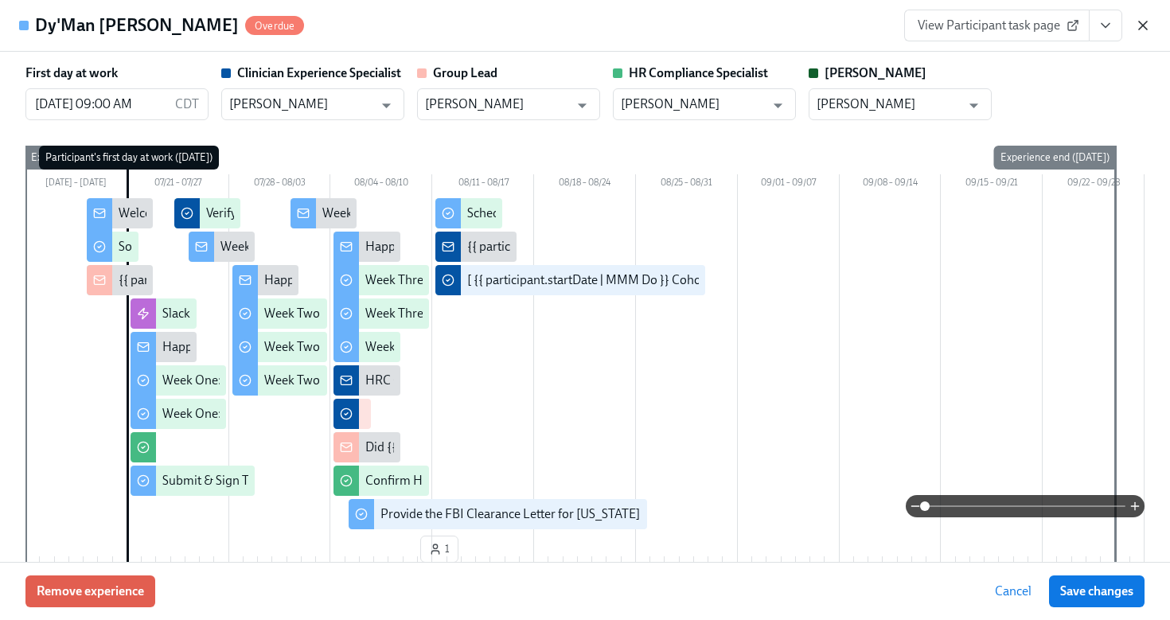
scroll to position [217, 0]
click at [1142, 28] on icon "button" at bounding box center [1143, 26] width 16 height 16
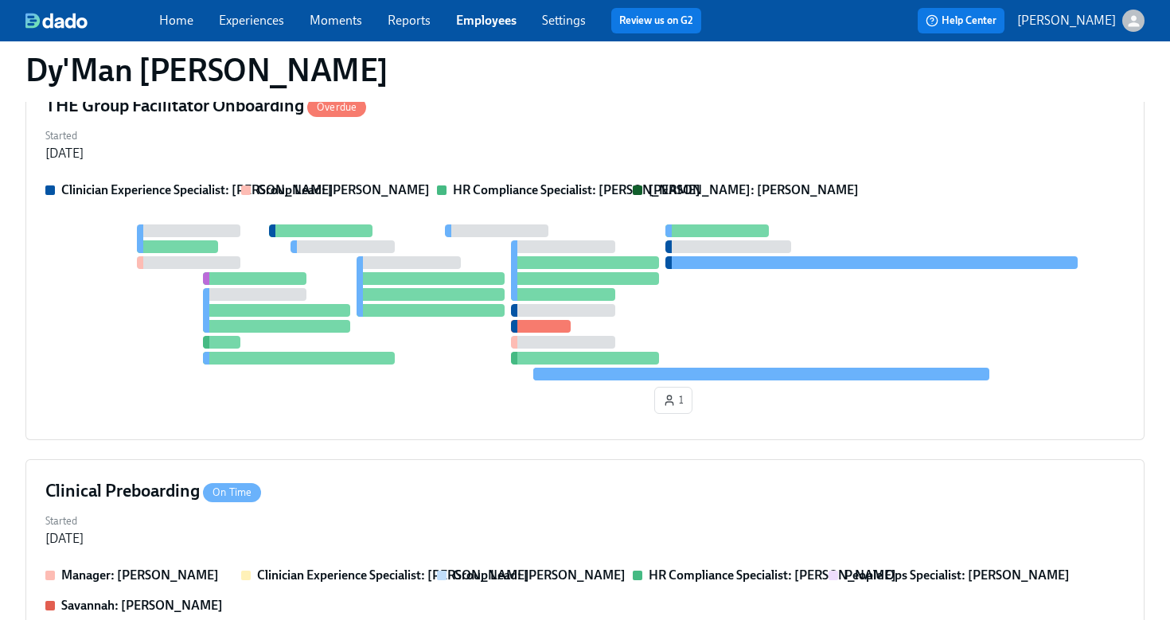
click at [498, 21] on link "Employees" at bounding box center [486, 20] width 61 height 15
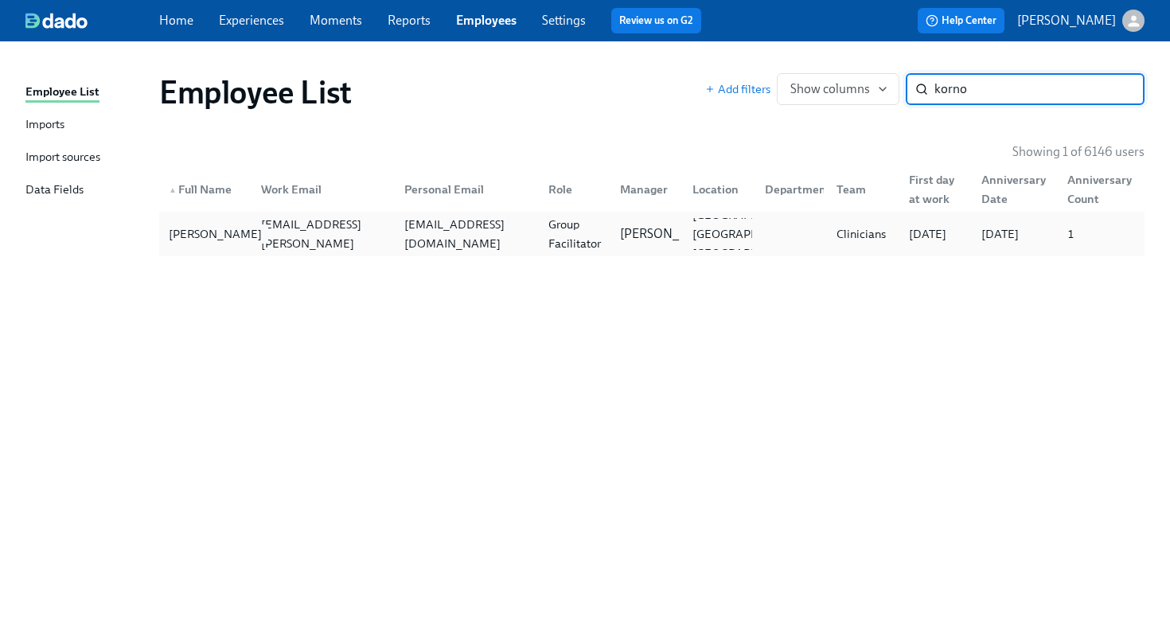
type input "korno"
click at [246, 237] on div "[PERSON_NAME]" at bounding box center [215, 234] width 106 height 19
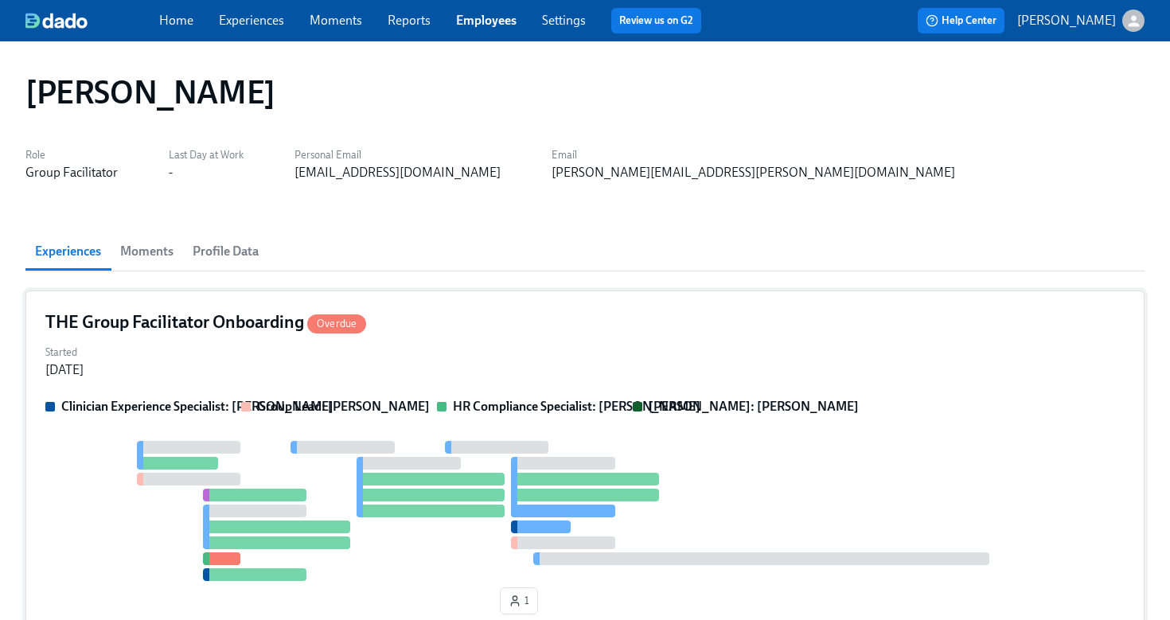
click at [369, 365] on div "Started [DATE]" at bounding box center [585, 360] width 1080 height 38
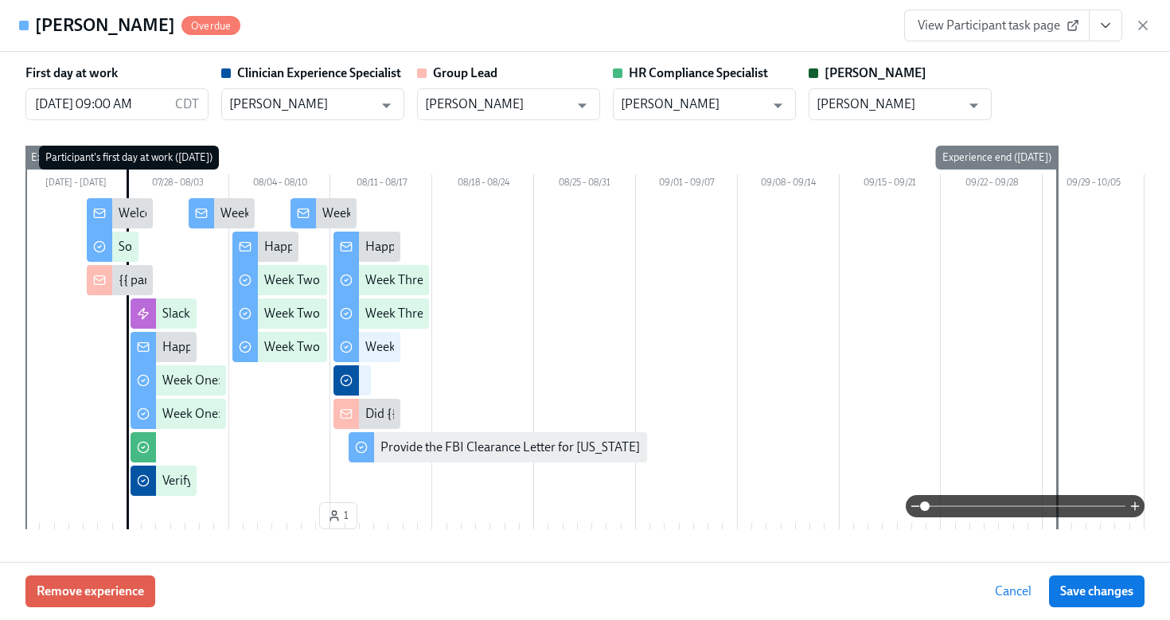
click at [1101, 28] on icon "View task page" at bounding box center [1106, 26] width 16 height 16
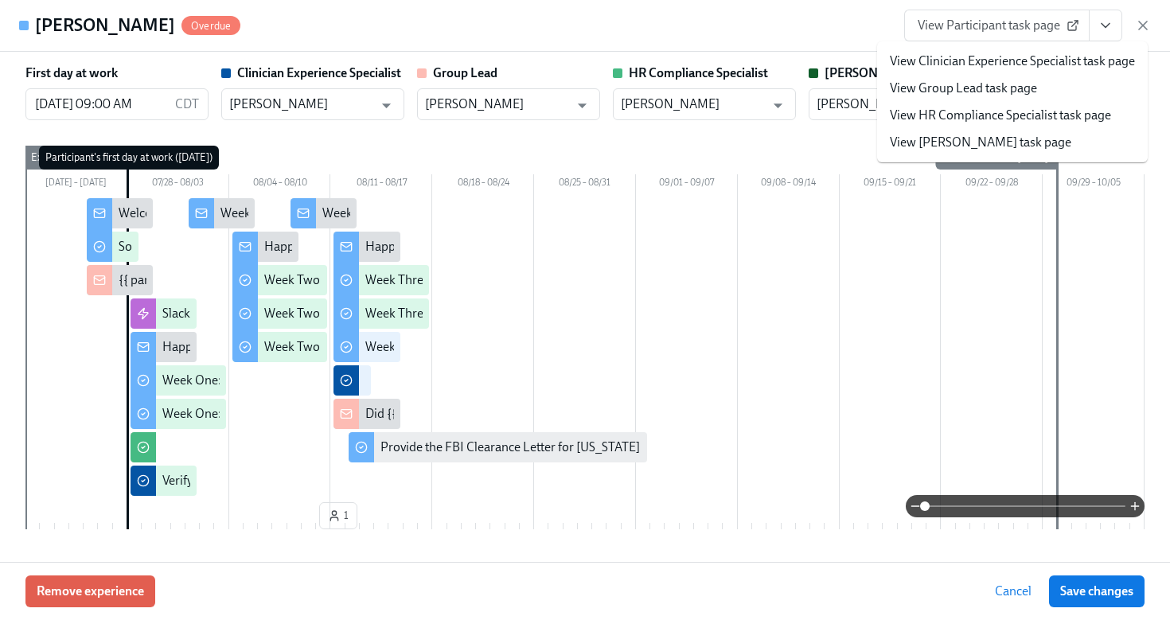
click at [1003, 114] on link "View HR Compliance Specialist task page" at bounding box center [1000, 116] width 221 height 18
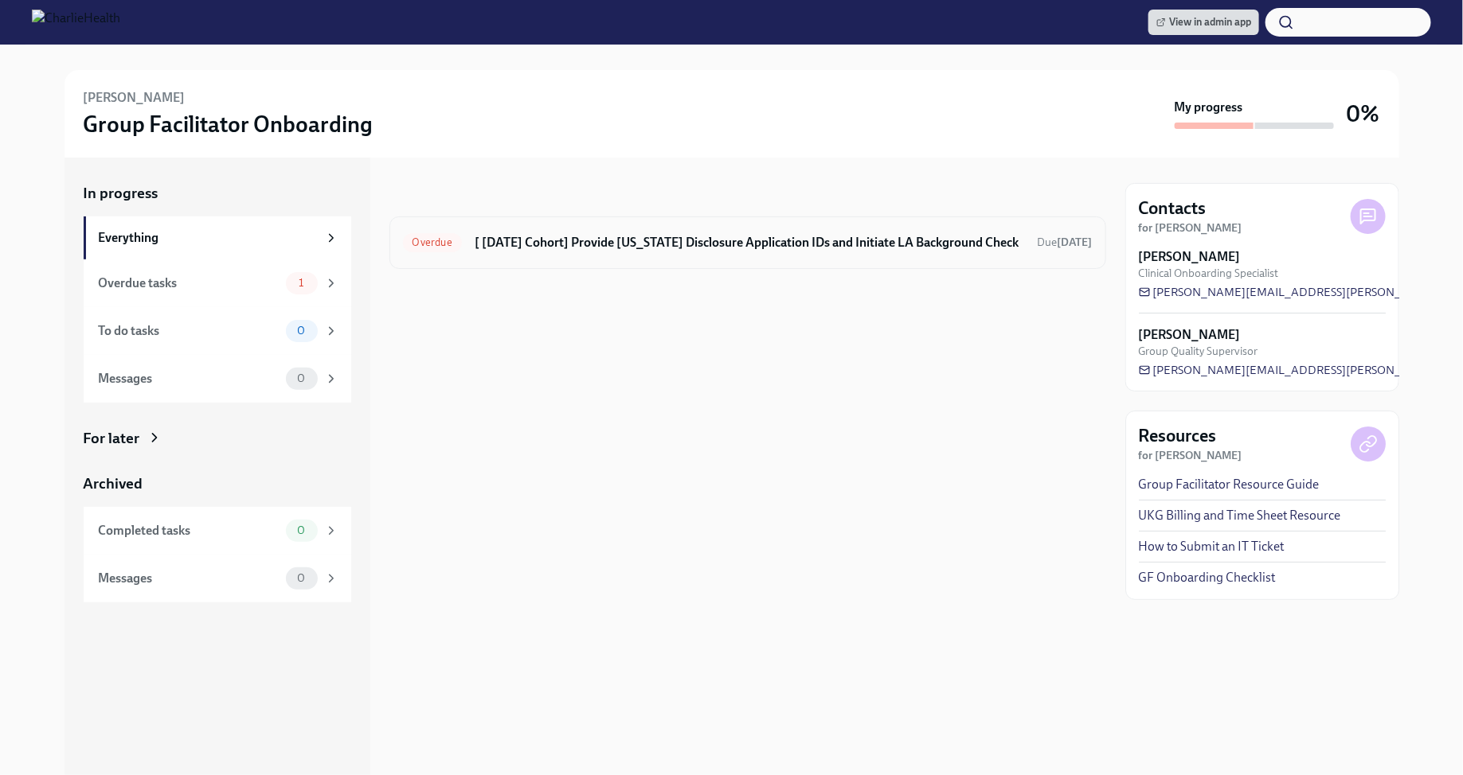
click at [630, 247] on h6 "[ [DATE] Cohort] Provide [US_STATE] Disclosure Application IDs and Initiate LA …" at bounding box center [750, 243] width 550 height 18
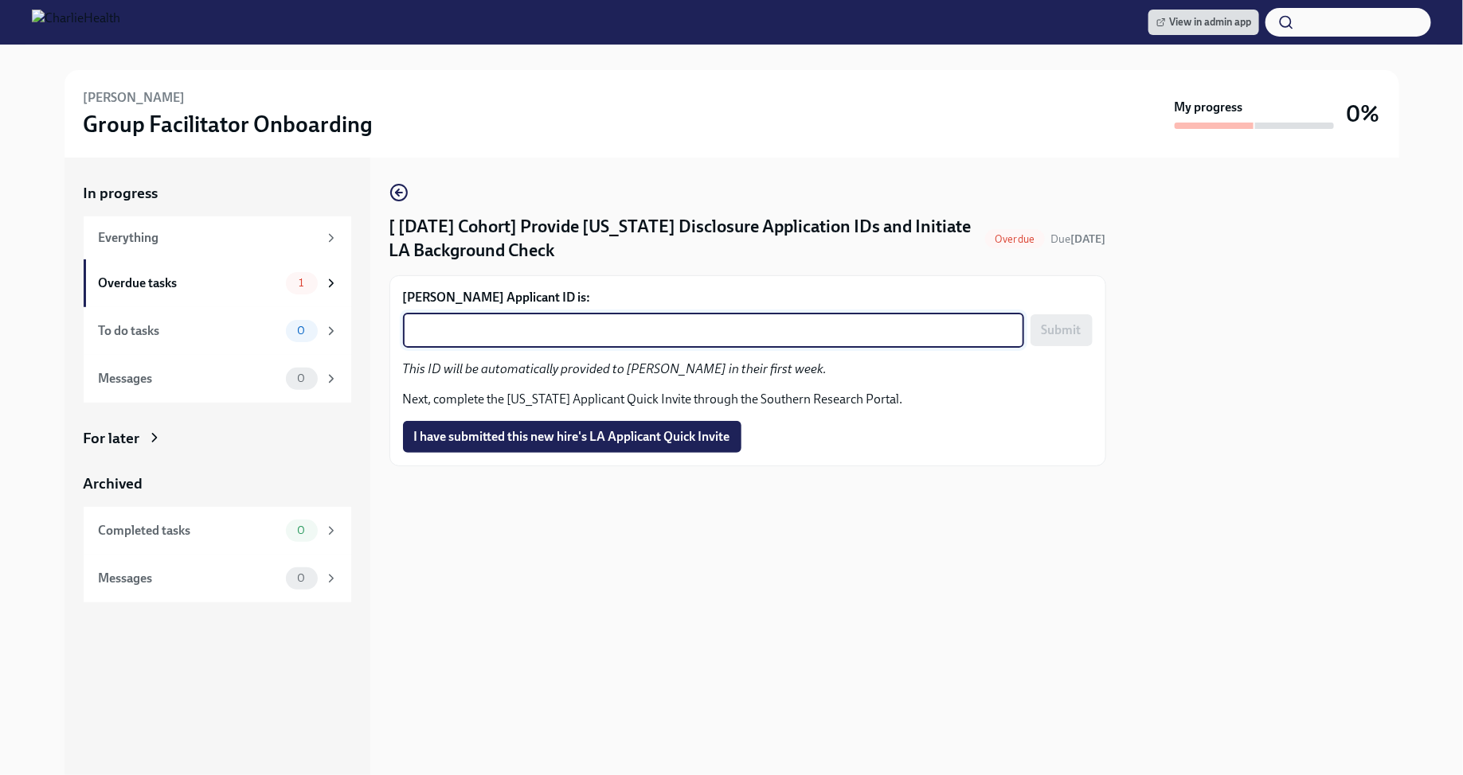
click at [553, 337] on textarea "Amy Kornovich's Applicant ID is:" at bounding box center [713, 330] width 602 height 19
paste textarea "1239917"
type textarea "1239917"
click at [1063, 330] on span "Submit" at bounding box center [1061, 330] width 40 height 16
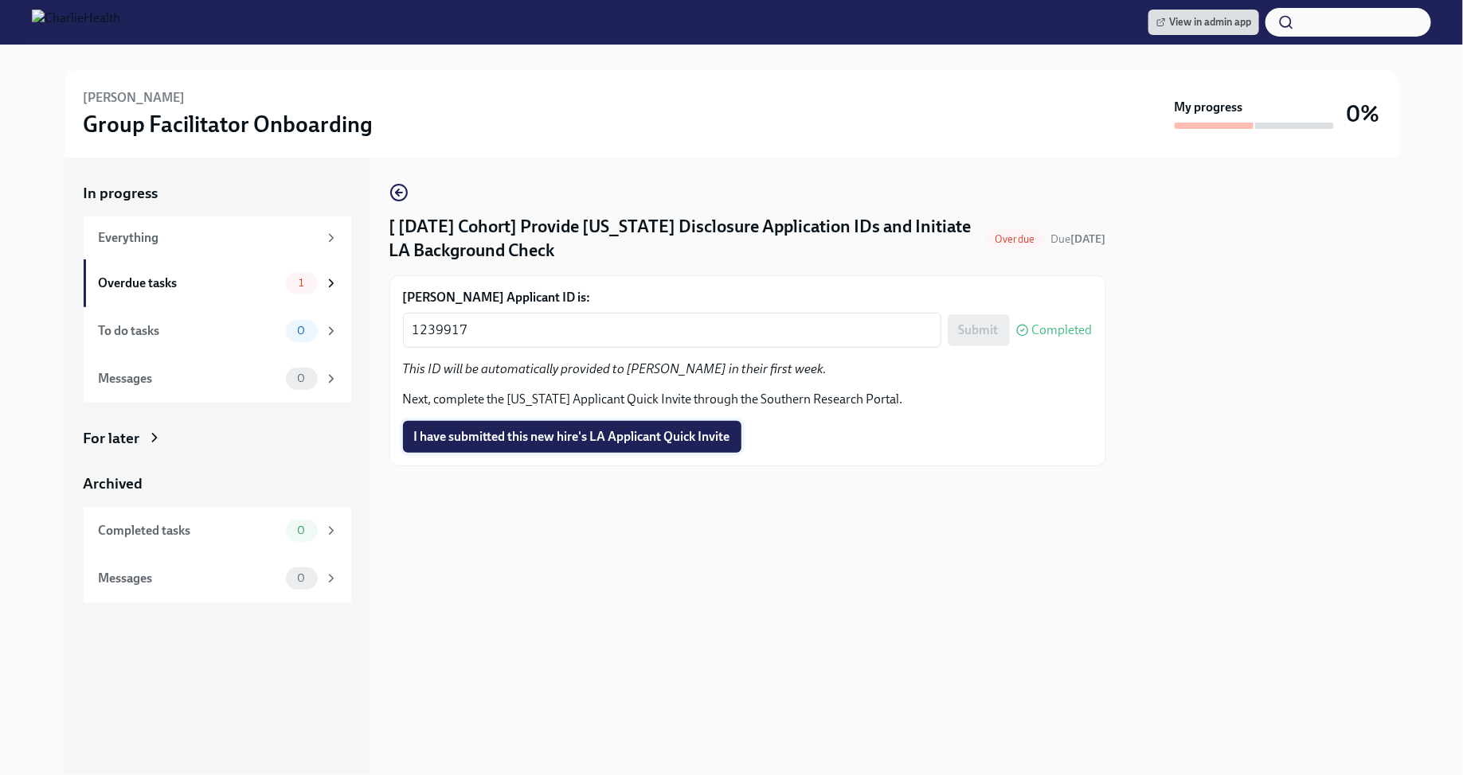
click at [669, 445] on button "I have submitted this new hire's LA Applicant Quick Invite" at bounding box center [572, 437] width 338 height 32
